Goal: Information Seeking & Learning: Learn about a topic

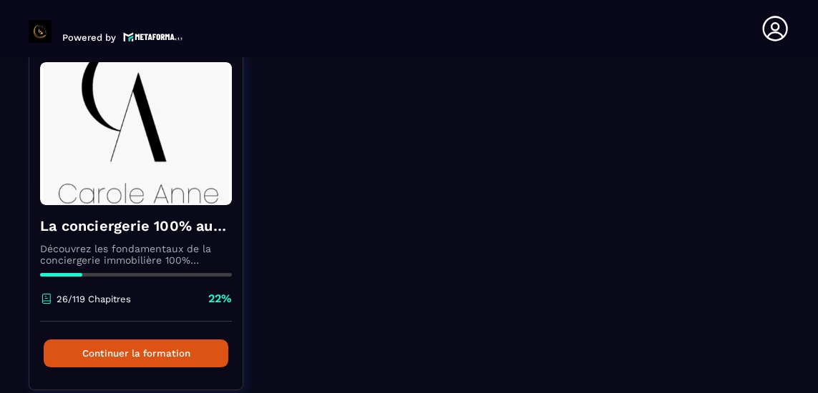
scroll to position [134, 0]
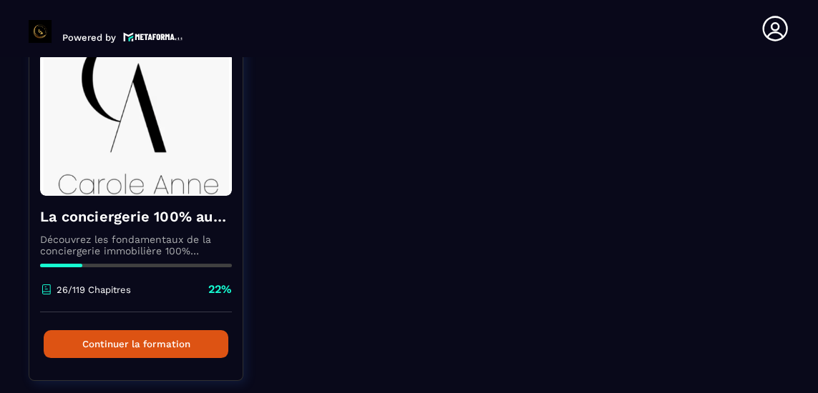
click at [172, 344] on button "Continuer la formation" at bounding box center [136, 345] width 185 height 28
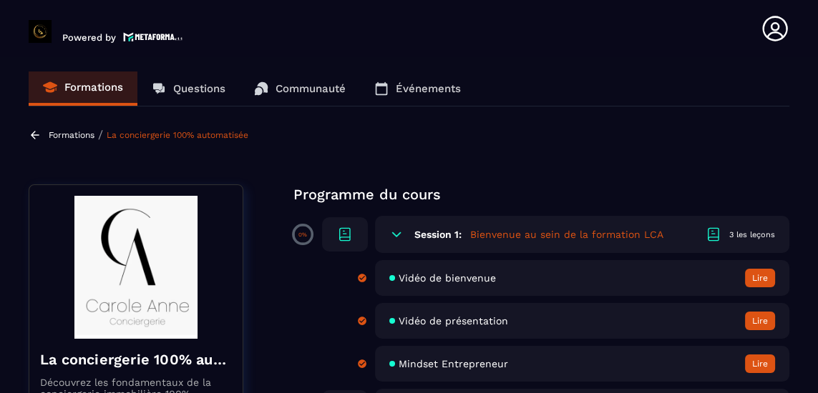
click at [308, 233] on span at bounding box center [303, 235] width 16 height 16
click at [347, 235] on icon at bounding box center [344, 234] width 17 height 17
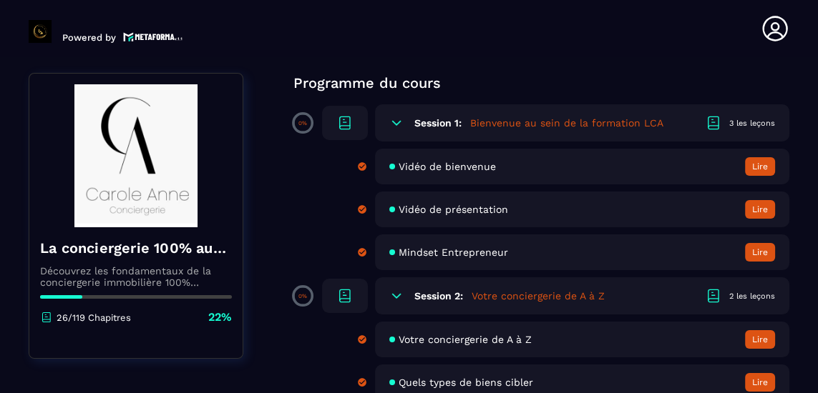
scroll to position [112, 0]
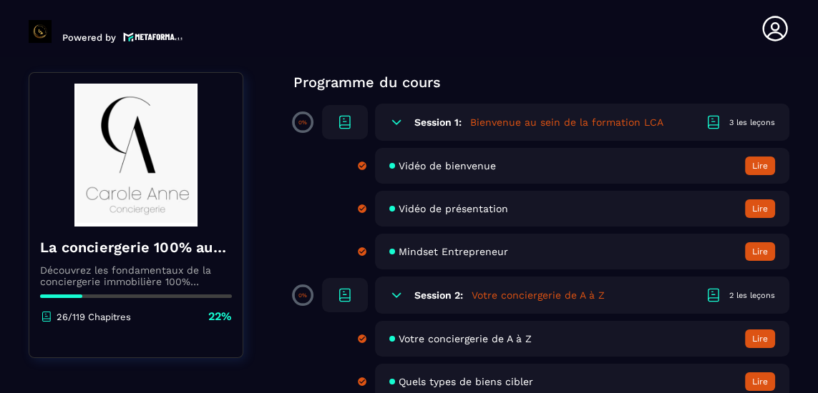
click at [306, 294] on p "0%" at bounding box center [302, 296] width 9 height 6
click at [345, 295] on icon at bounding box center [344, 295] width 17 height 17
click at [346, 300] on icon at bounding box center [344, 295] width 17 height 17
click at [347, 304] on div at bounding box center [345, 295] width 46 height 34
click at [393, 298] on icon at bounding box center [396, 295] width 14 height 14
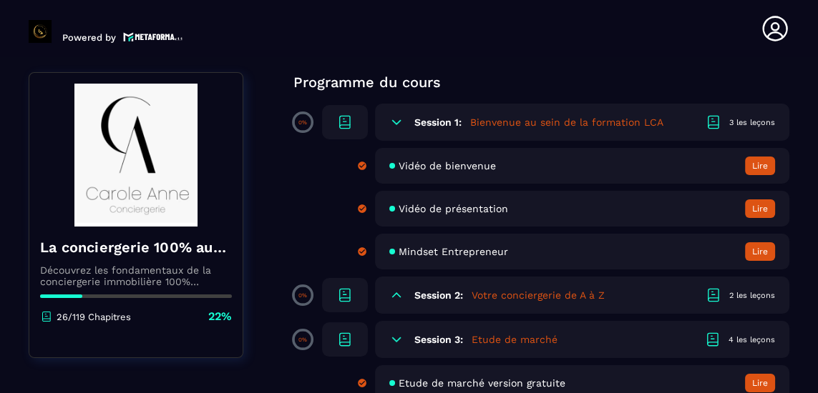
click at [393, 299] on icon at bounding box center [396, 295] width 14 height 14
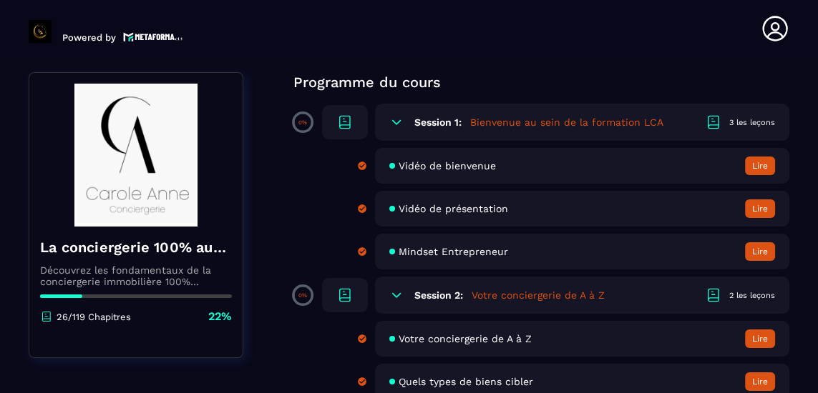
click at [744, 296] on div "2 les leçons" at bounding box center [752, 295] width 46 height 11
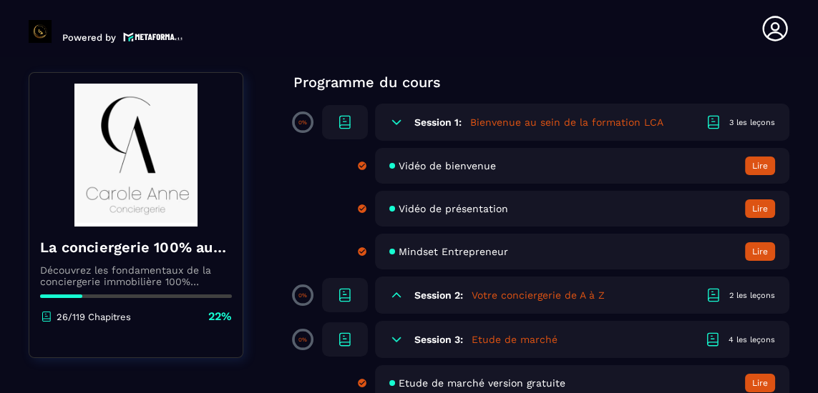
click at [303, 295] on p "0%" at bounding box center [302, 296] width 9 height 6
click at [299, 298] on span at bounding box center [303, 296] width 16 height 16
click at [343, 301] on icon at bounding box center [345, 300] width 10 height 4
click at [346, 295] on icon at bounding box center [345, 294] width 10 height 11
click at [549, 296] on h5 "Votre conciergerie de A à Z" at bounding box center [537, 295] width 133 height 14
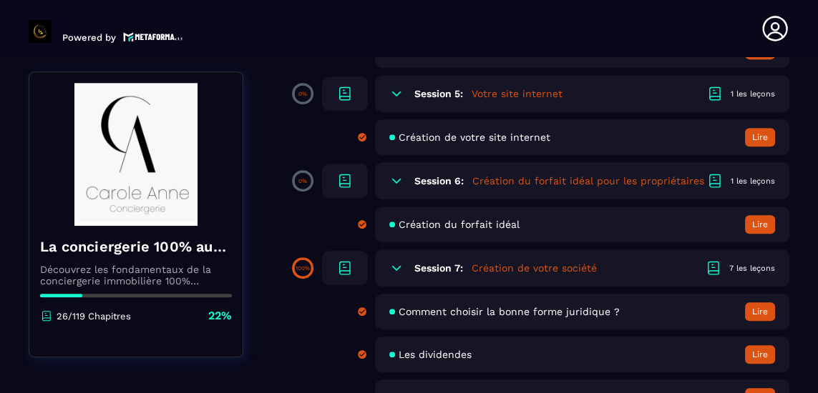
scroll to position [745, 0]
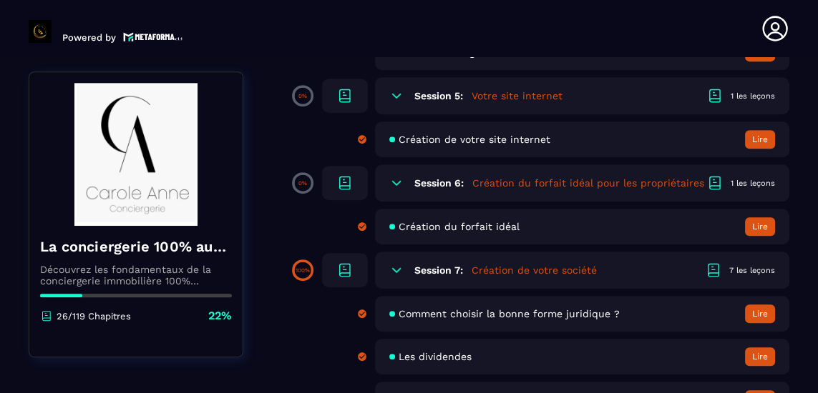
click at [758, 228] on button "Lire" at bounding box center [760, 226] width 30 height 19
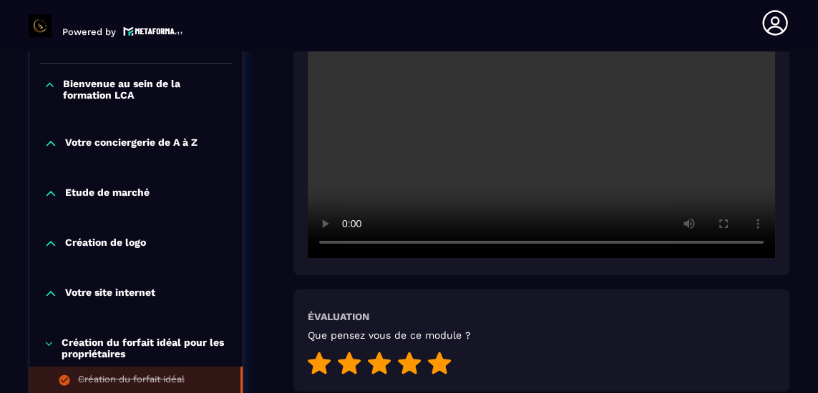
scroll to position [409, 0]
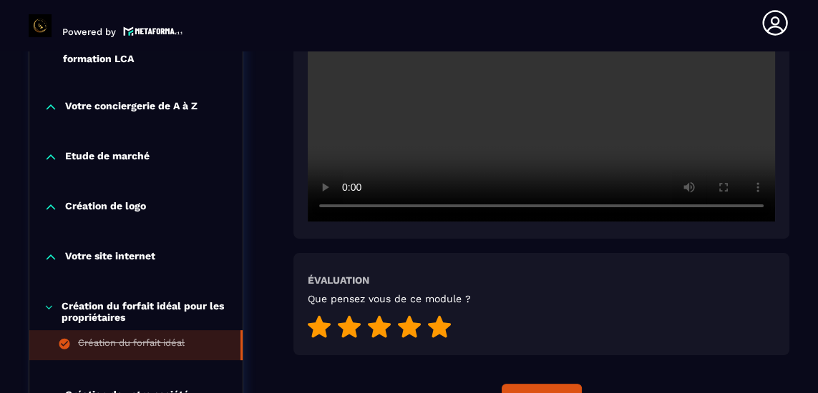
scroll to position [440, 0]
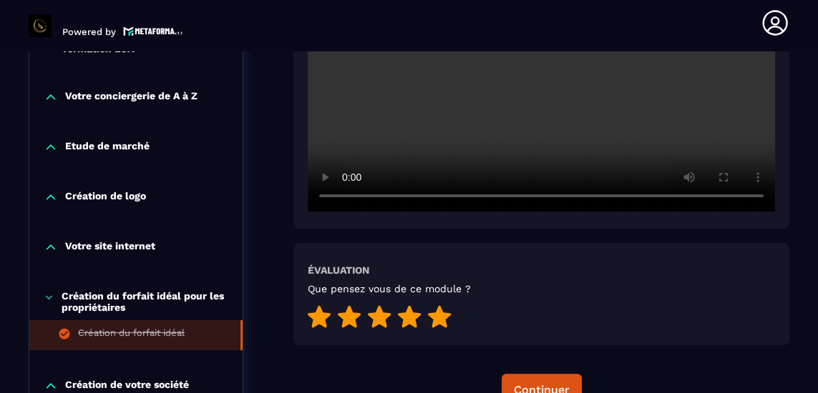
click at [544, 383] on div "Continuer" at bounding box center [542, 390] width 56 height 14
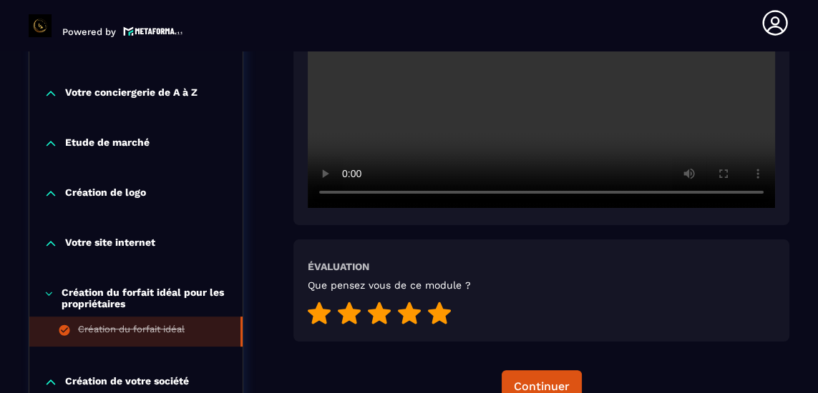
click at [316, 303] on icon at bounding box center [319, 314] width 23 height 22
click at [439, 303] on icon at bounding box center [439, 314] width 23 height 22
click at [542, 380] on div "Continuer" at bounding box center [542, 387] width 56 height 14
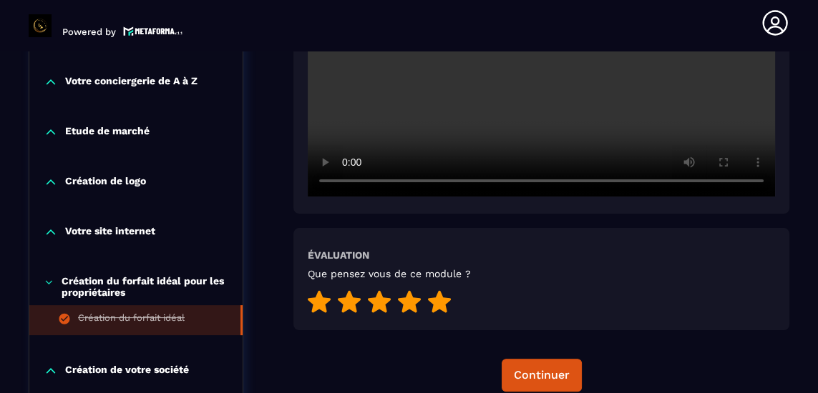
scroll to position [458, 0]
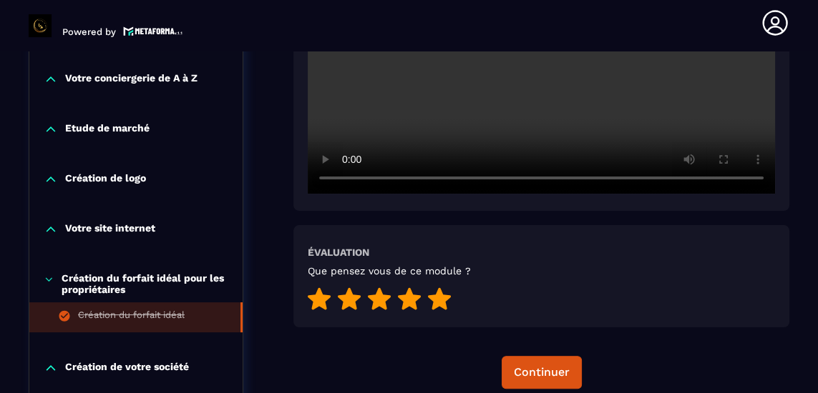
click at [543, 366] on div "Continuer" at bounding box center [542, 373] width 56 height 14
click at [546, 366] on div "Continuer" at bounding box center [542, 373] width 56 height 14
click at [547, 366] on div "Continuer" at bounding box center [542, 373] width 56 height 14
click at [678, 356] on div "Continuer" at bounding box center [541, 372] width 496 height 33
click at [539, 366] on div "Continuer" at bounding box center [542, 373] width 56 height 14
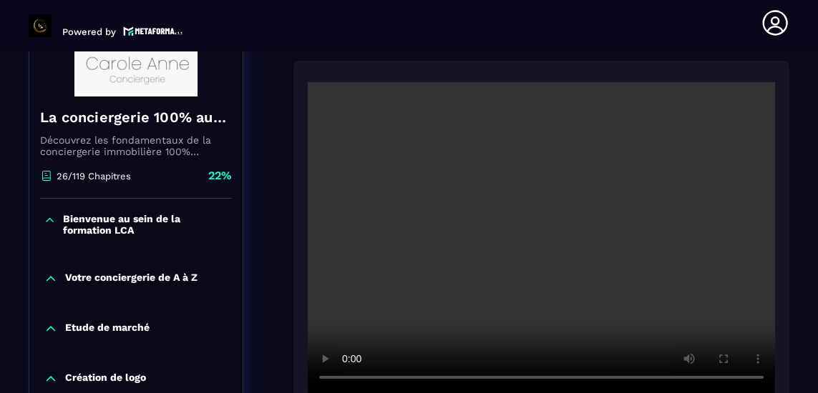
scroll to position [258, 0]
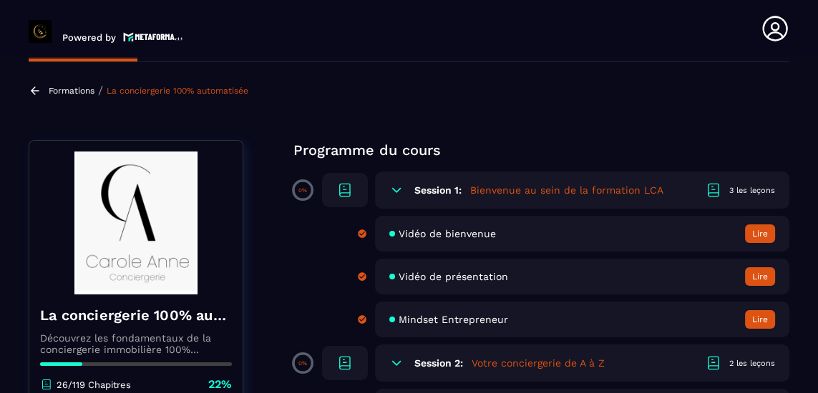
scroll to position [48, 0]
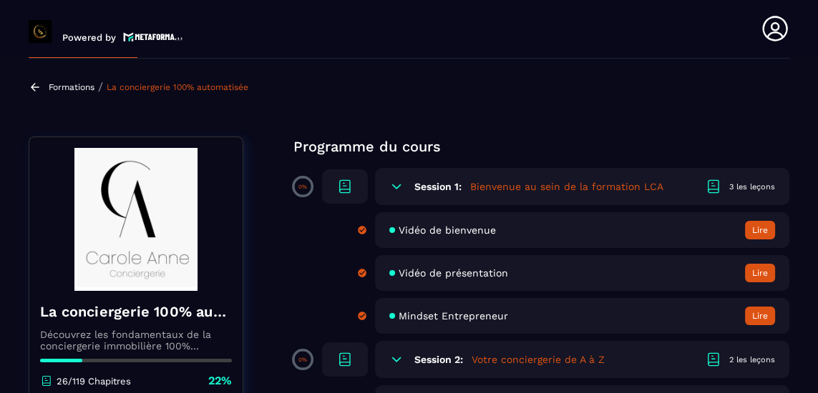
click at [754, 224] on button "Lire" at bounding box center [760, 230] width 30 height 19
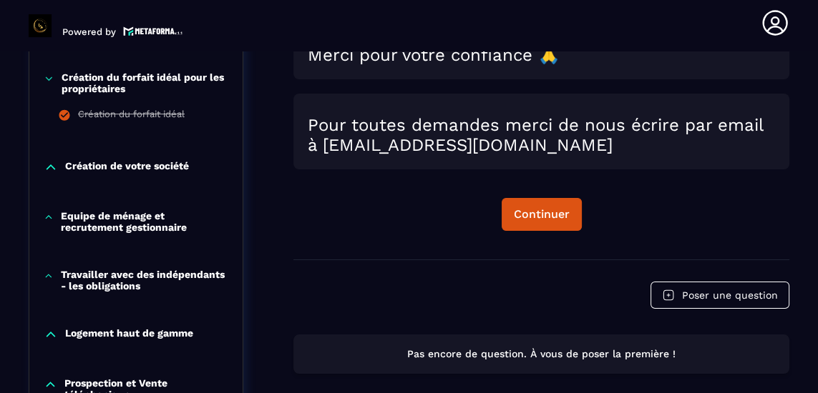
scroll to position [751, 0]
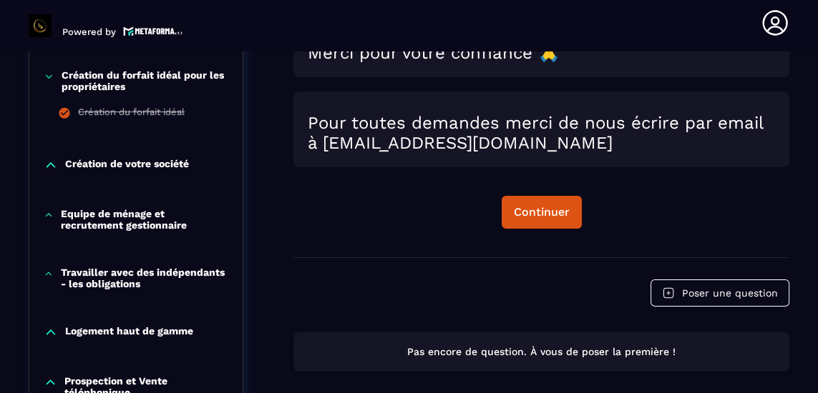
click at [542, 205] on div "Continuer" at bounding box center [542, 212] width 56 height 14
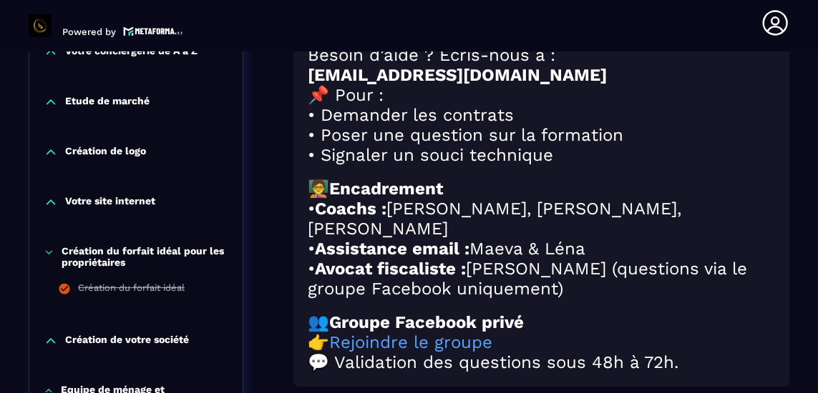
scroll to position [582, 0]
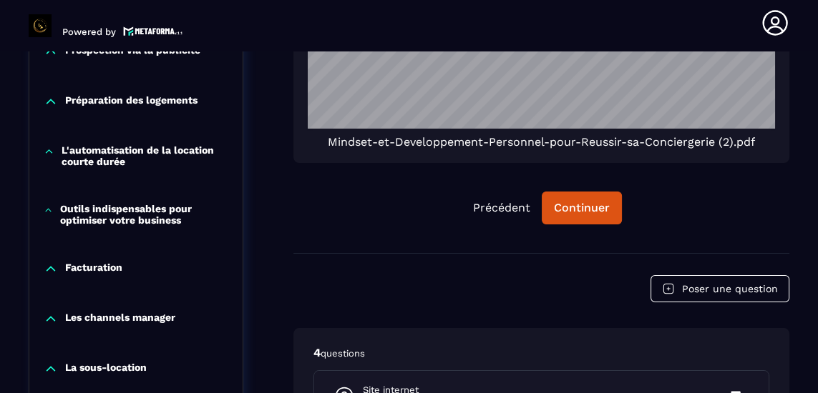
scroll to position [1268, 0]
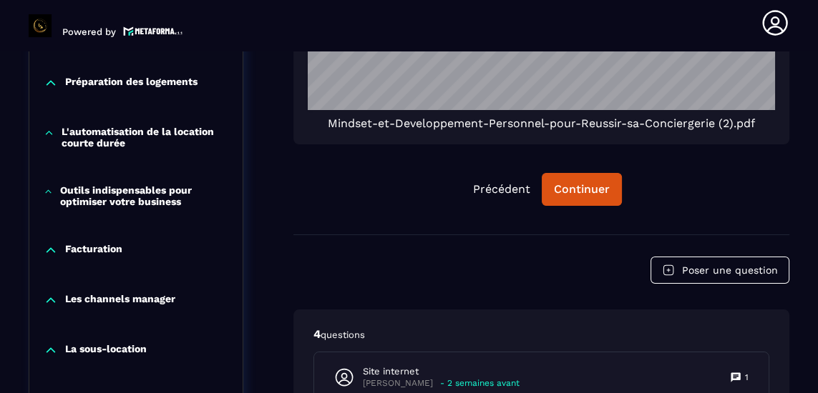
click at [582, 182] on div "Continuer" at bounding box center [582, 189] width 56 height 14
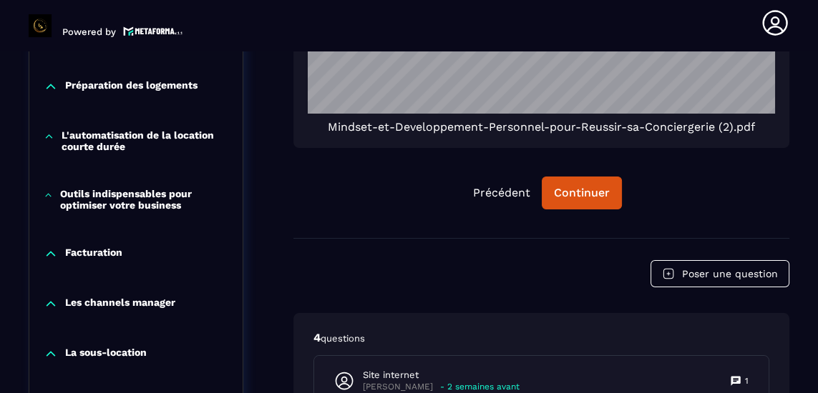
scroll to position [1270, 0]
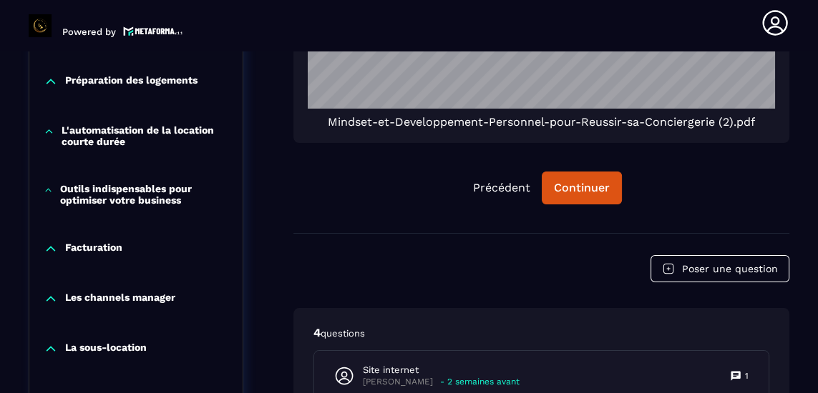
click at [582, 181] on div "Continuer" at bounding box center [582, 188] width 56 height 14
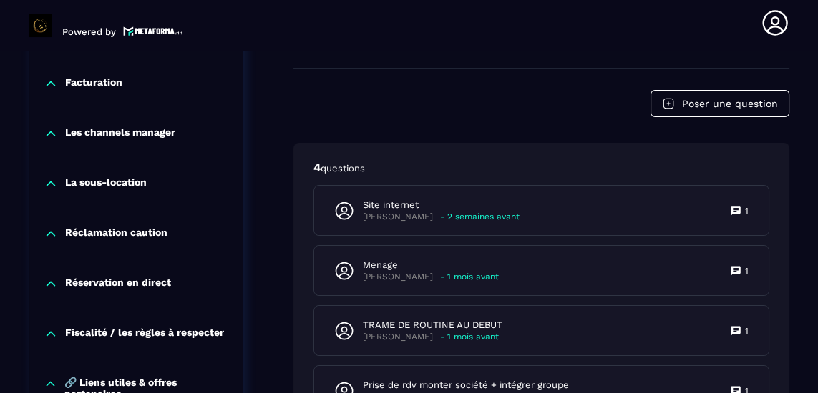
scroll to position [1437, 0]
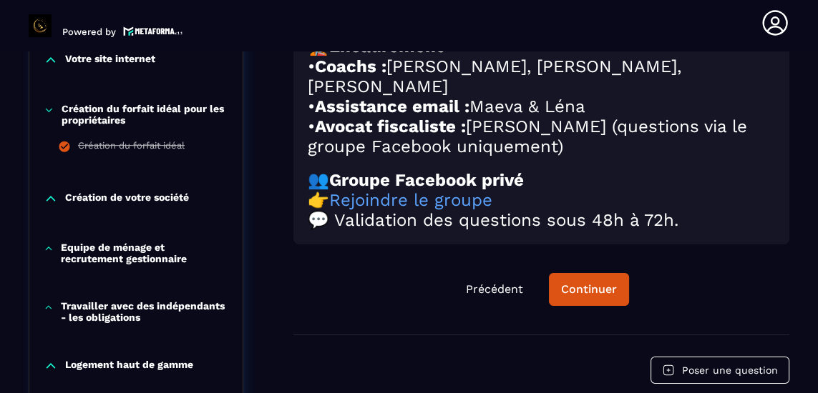
scroll to position [722, 0]
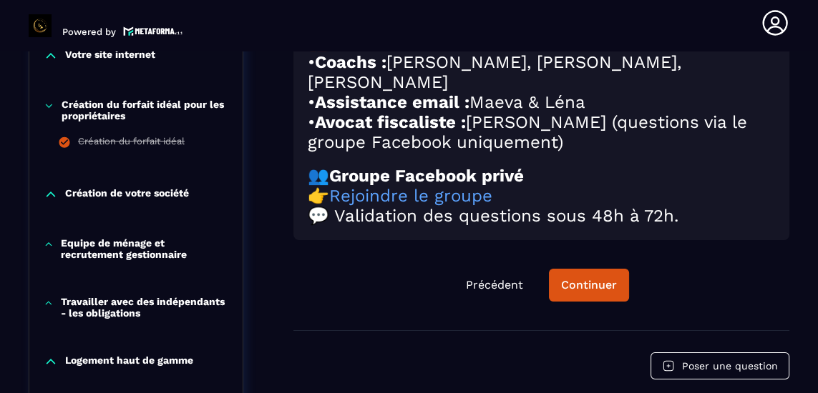
click at [574, 269] on button "Continuer" at bounding box center [589, 285] width 80 height 33
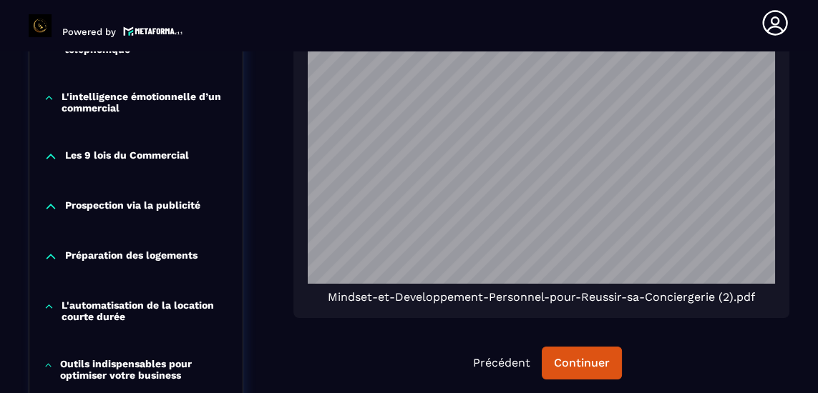
scroll to position [1097, 0]
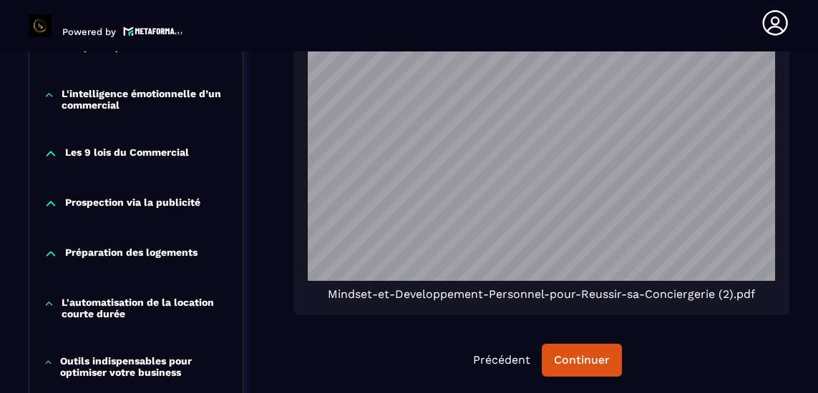
click at [582, 353] on div "Continuer" at bounding box center [582, 360] width 56 height 14
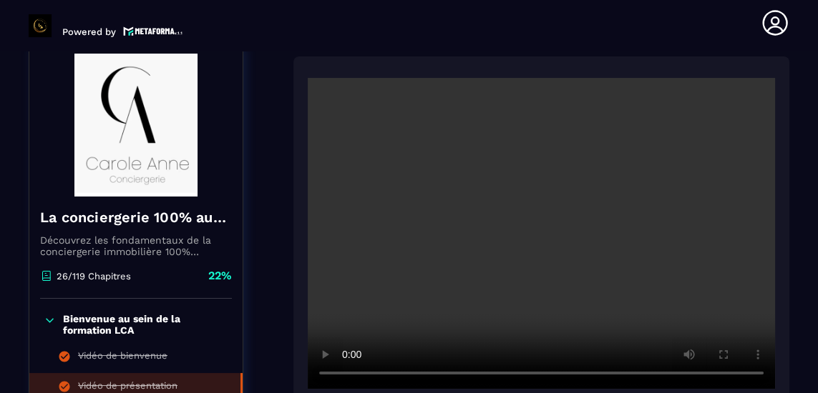
scroll to position [148, 0]
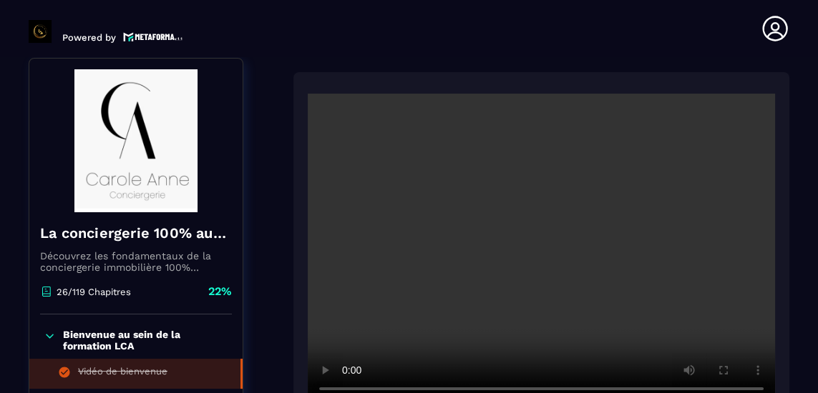
scroll to position [6, 0]
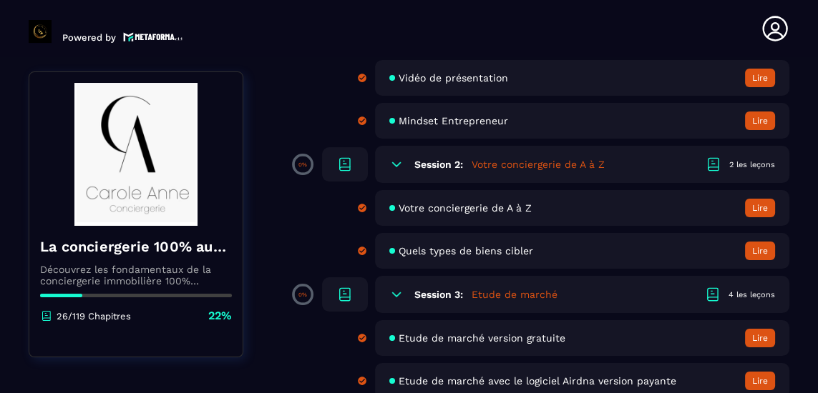
scroll to position [261, 0]
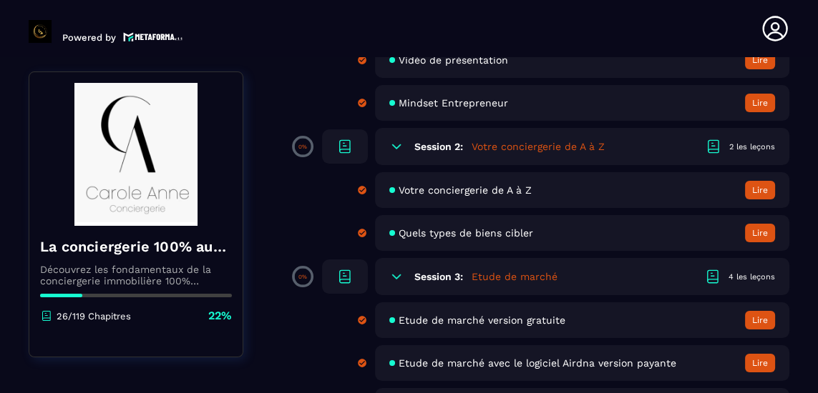
click at [755, 321] on button "Lire" at bounding box center [760, 320] width 30 height 19
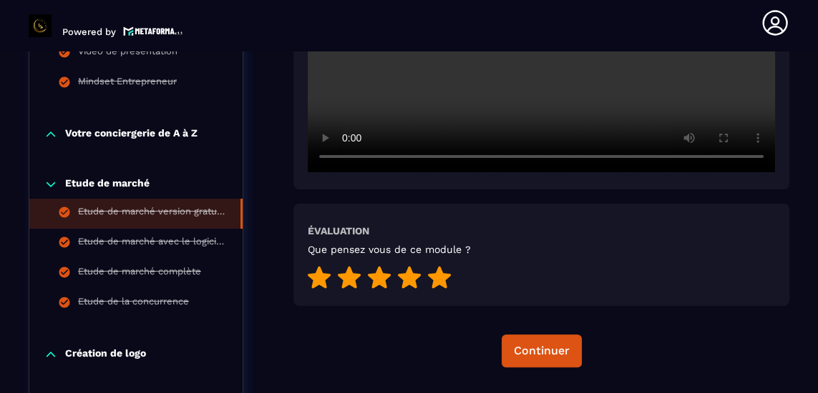
click at [541, 344] on div "Continuer" at bounding box center [542, 351] width 56 height 14
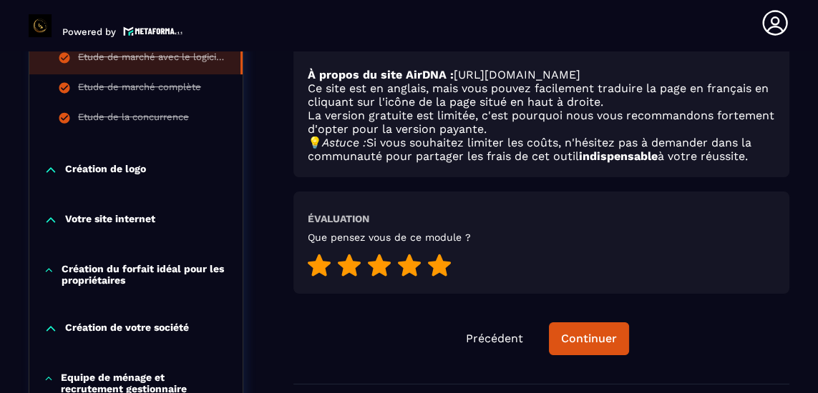
click at [586, 332] on div "Continuer" at bounding box center [589, 339] width 56 height 14
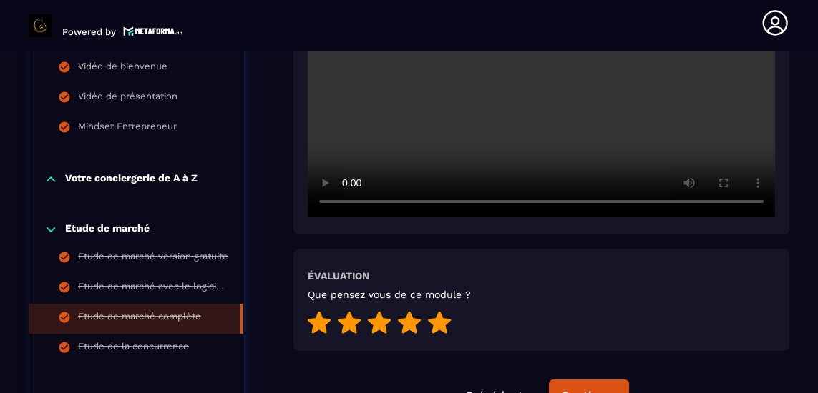
click at [581, 389] on div "Continuer" at bounding box center [589, 396] width 56 height 14
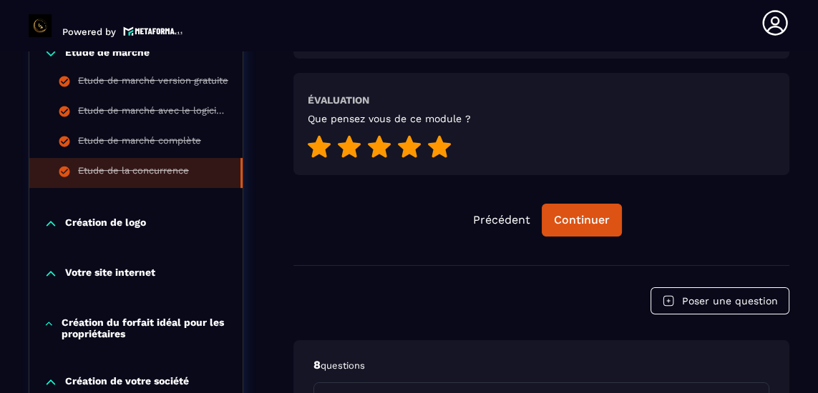
click at [577, 213] on div "Continuer" at bounding box center [582, 220] width 56 height 14
click at [574, 213] on div "Continuer" at bounding box center [582, 220] width 56 height 14
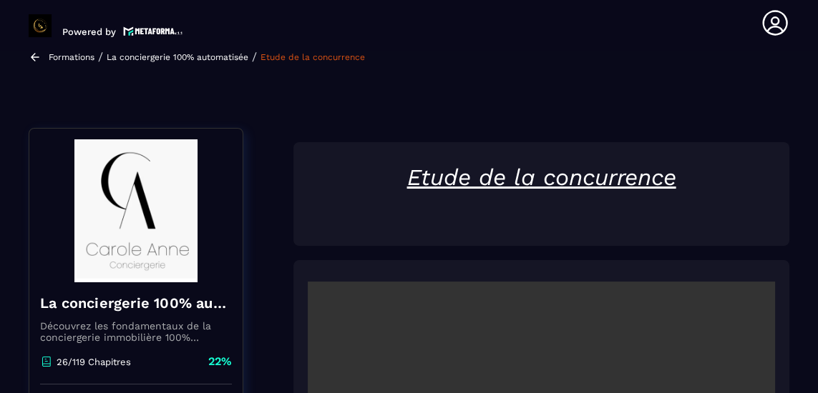
scroll to position [3, 0]
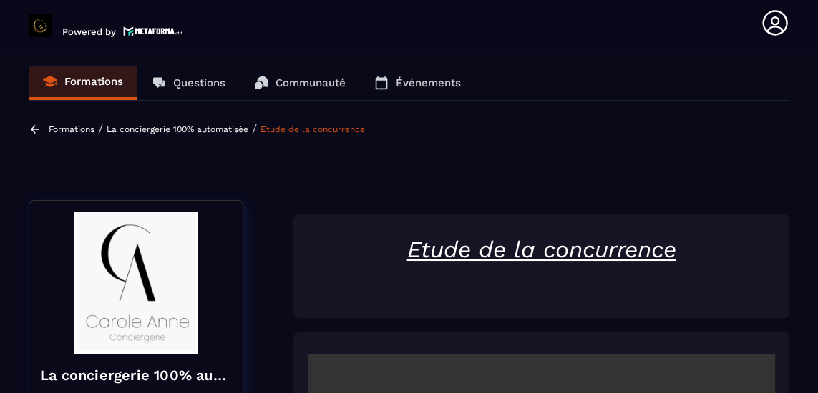
click at [34, 123] on icon at bounding box center [35, 129] width 13 height 13
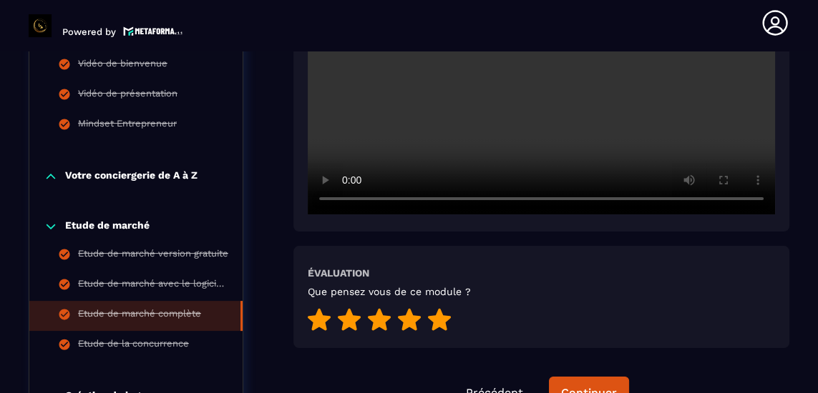
click at [595, 386] on div "Continuer" at bounding box center [589, 393] width 56 height 14
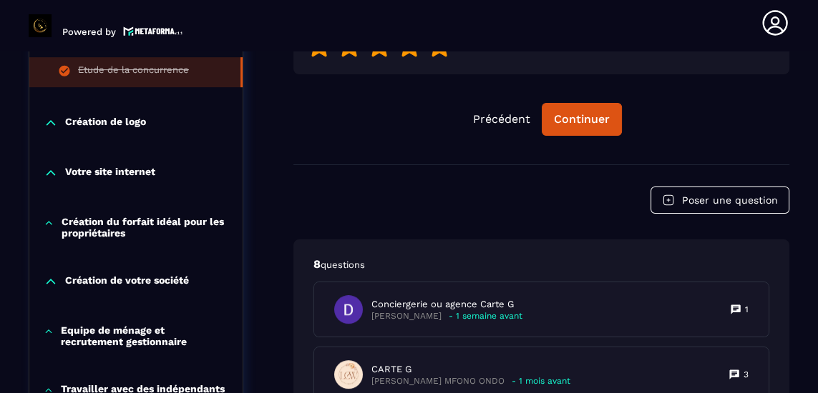
scroll to position [725, 0]
click at [585, 112] on div "Continuer" at bounding box center [582, 119] width 56 height 14
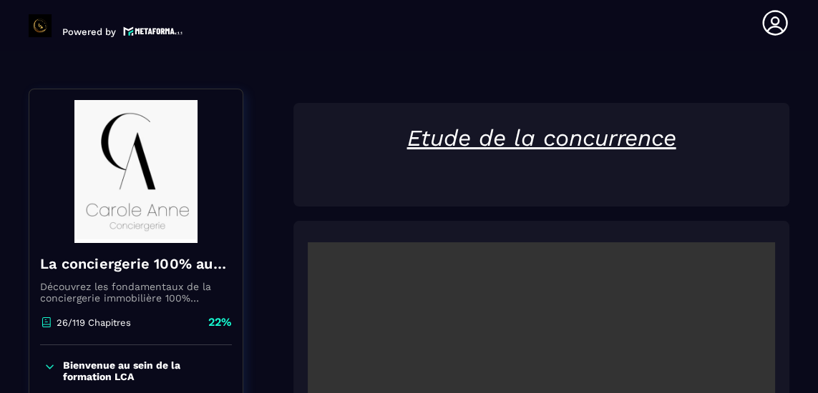
scroll to position [0, 0]
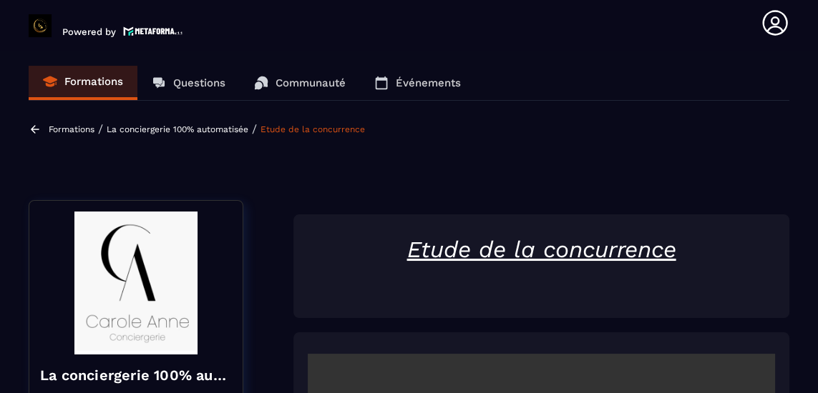
click at [92, 75] on p "Formations" at bounding box center [93, 81] width 59 height 13
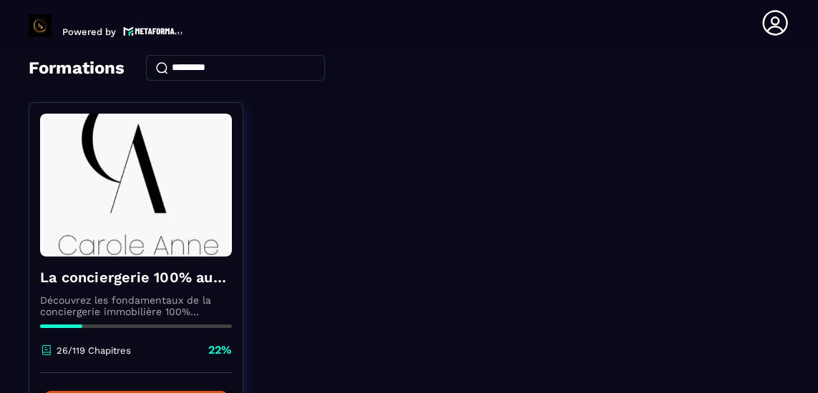
scroll to position [134, 0]
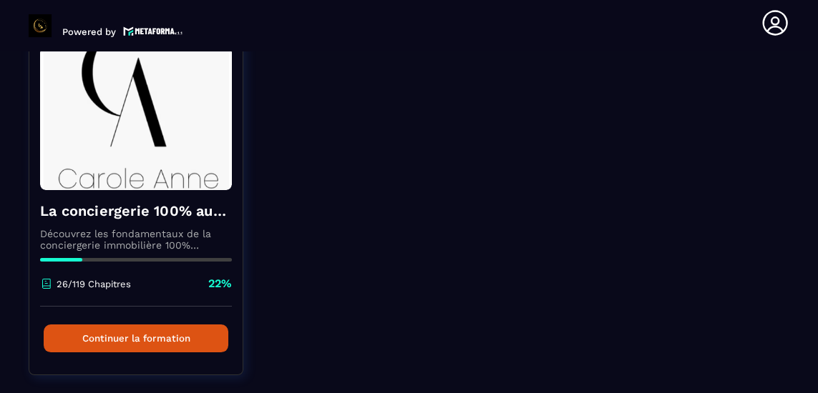
click at [167, 325] on button "Continuer la formation" at bounding box center [136, 339] width 185 height 28
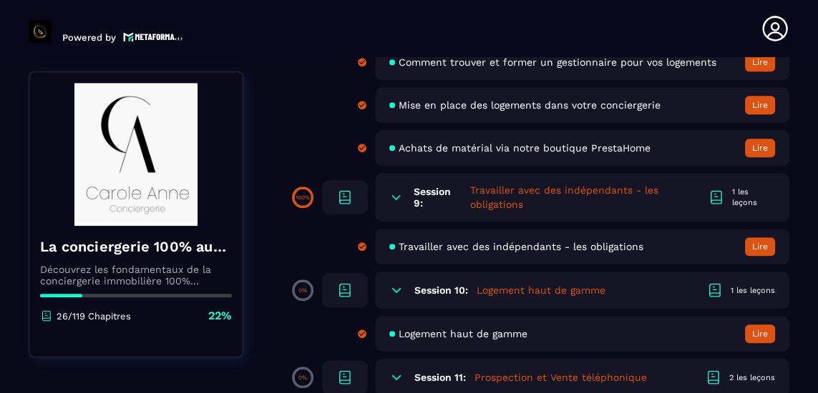
scroll to position [1397, 0]
click at [752, 325] on button "Lire" at bounding box center [760, 334] width 30 height 19
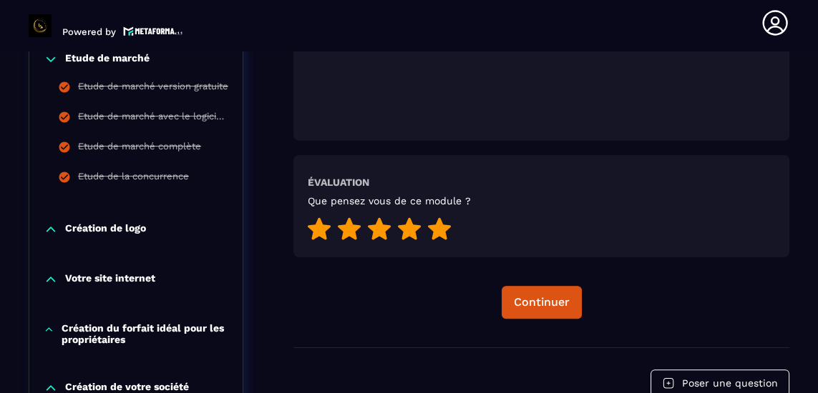
scroll to position [531, 0]
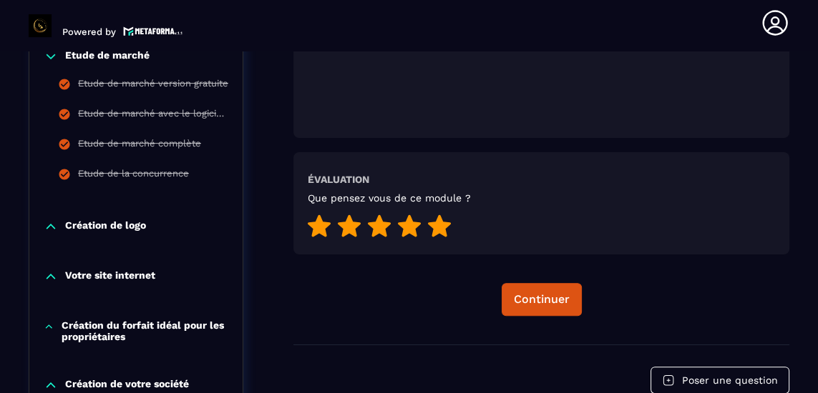
click at [541, 293] on div "Continuer" at bounding box center [542, 300] width 56 height 14
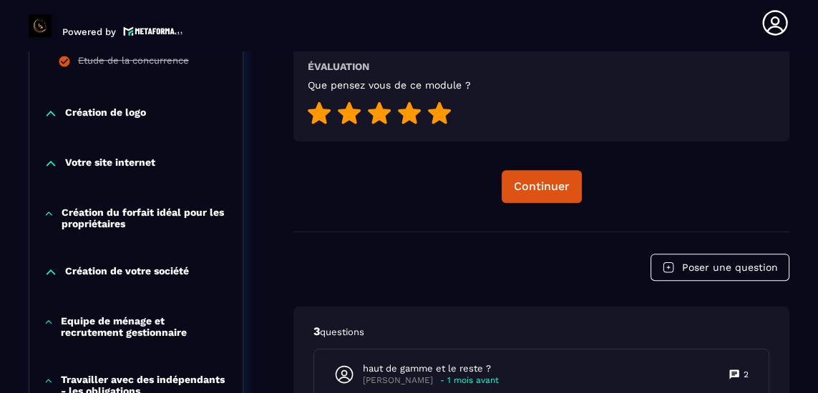
scroll to position [642, 0]
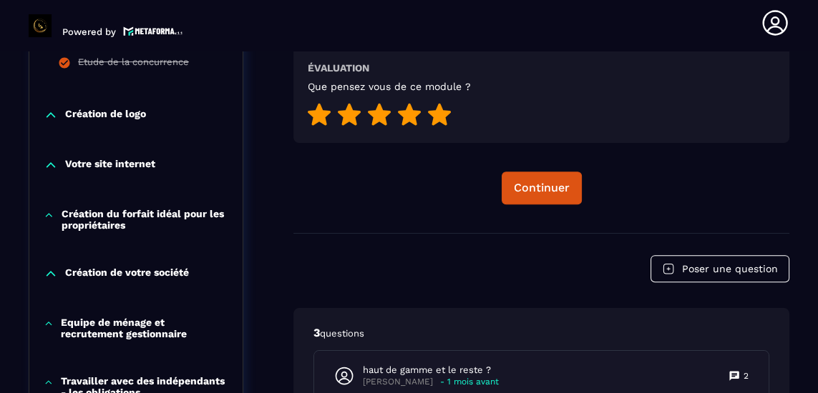
click at [553, 181] on div "Continuer" at bounding box center [542, 188] width 56 height 14
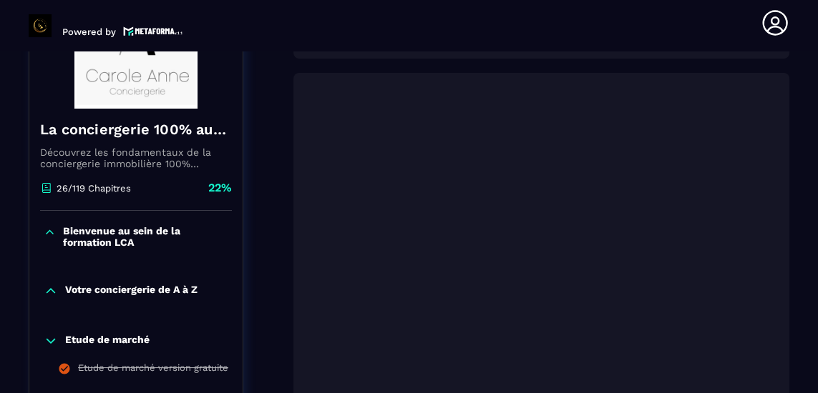
scroll to position [0, 0]
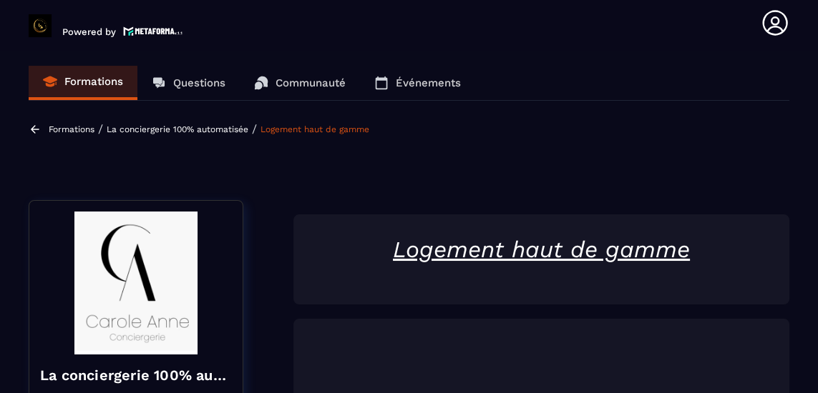
click at [35, 125] on icon at bounding box center [35, 129] width 9 height 8
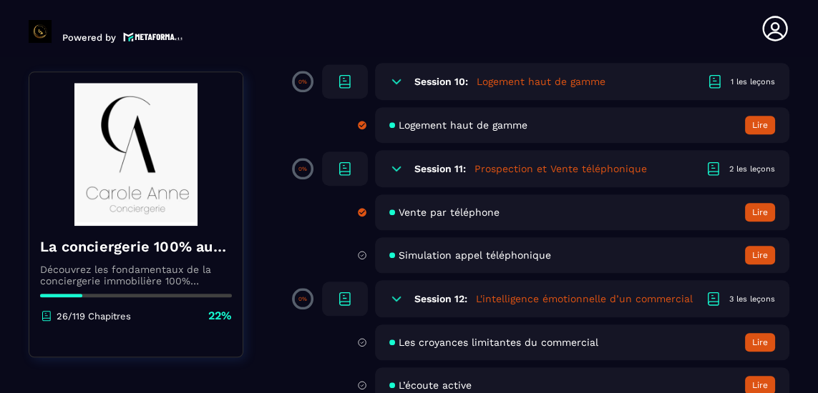
scroll to position [1608, 0]
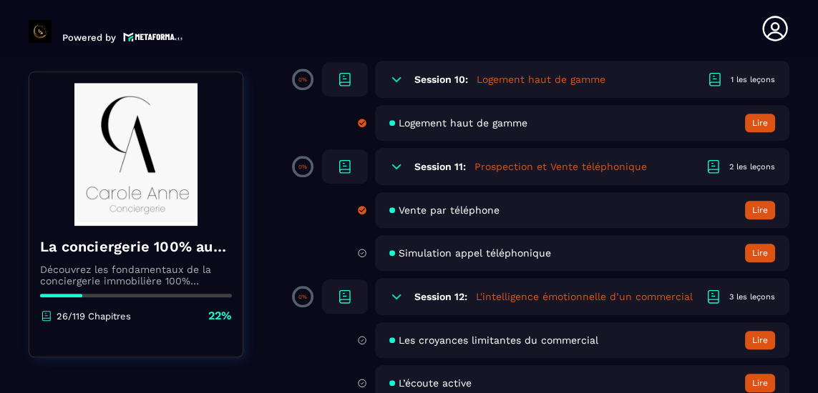
click at [349, 158] on icon at bounding box center [344, 166] width 17 height 17
click at [712, 170] on icon at bounding box center [713, 172] width 10 height 4
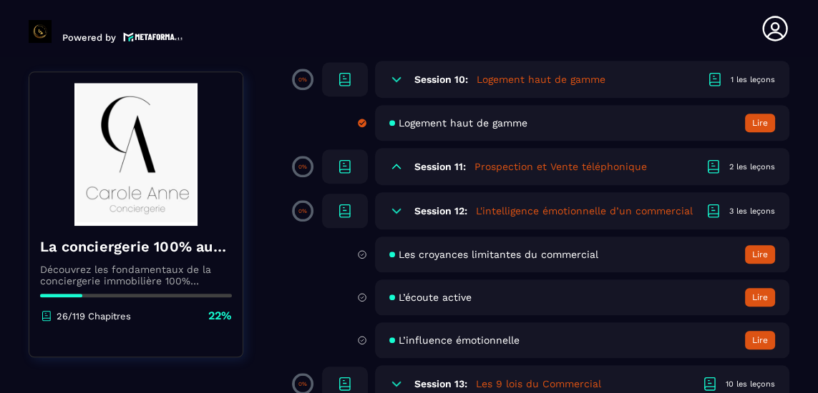
click at [716, 158] on icon at bounding box center [713, 166] width 17 height 17
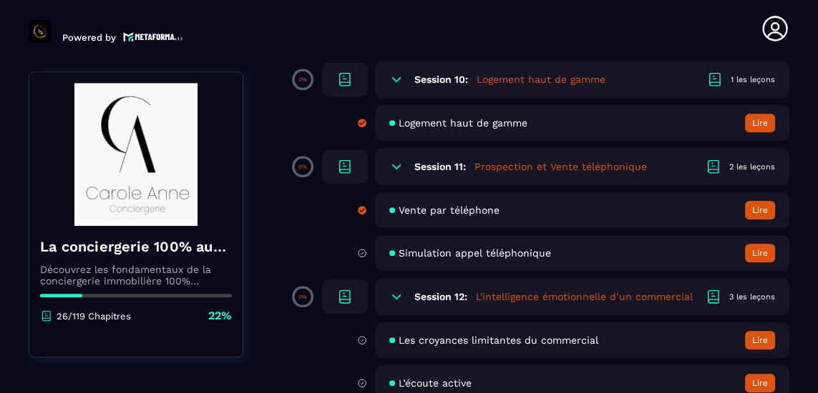
click at [757, 244] on button "Lire" at bounding box center [760, 253] width 30 height 19
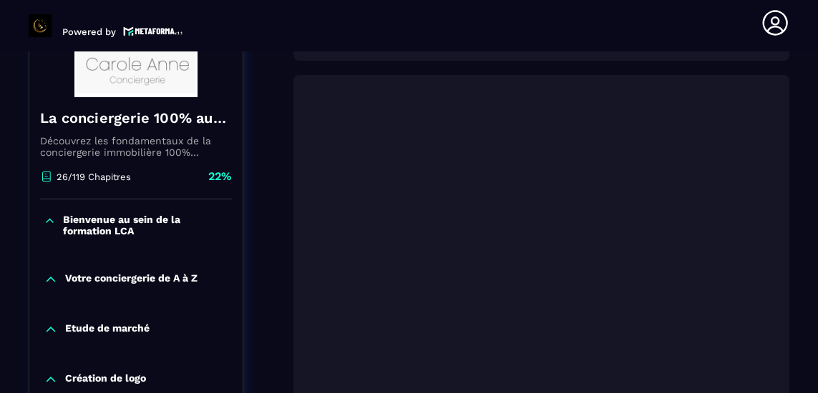
scroll to position [258, 0]
